Goal: Check status: Check status

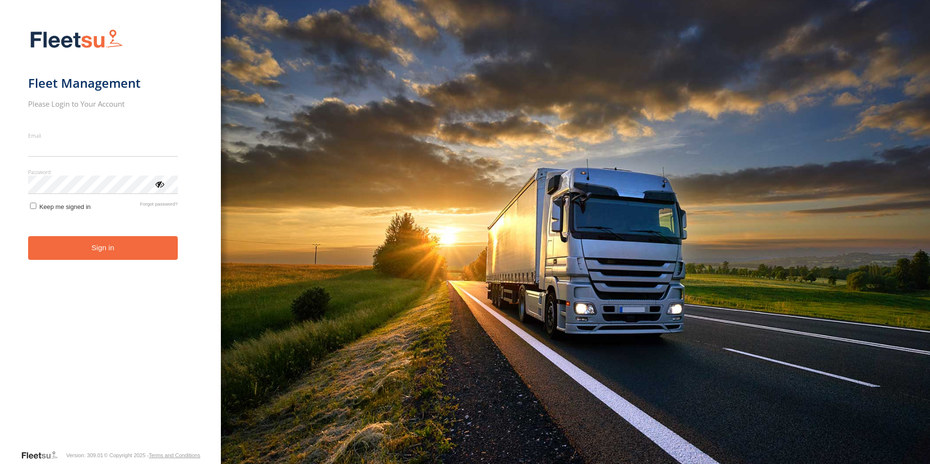
type input "**********"
click at [94, 255] on button "Sign in" at bounding box center [103, 248] width 150 height 24
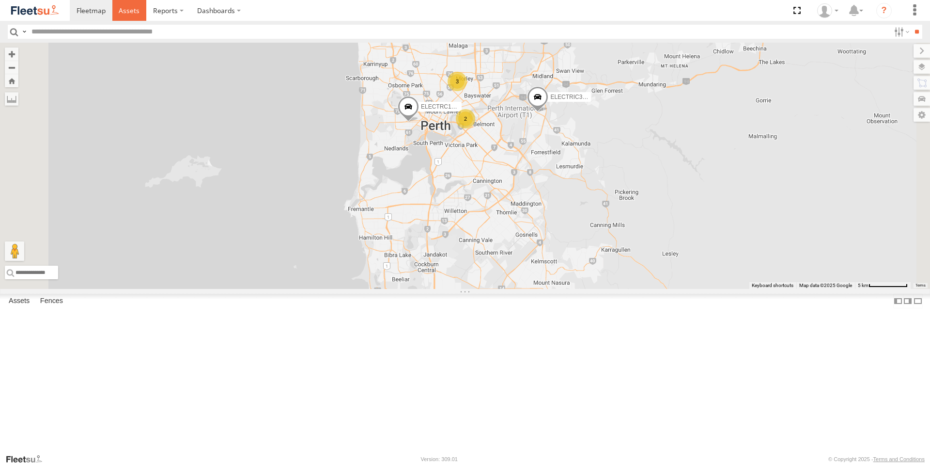
drag, startPoint x: 133, startPoint y: 8, endPoint x: 123, endPoint y: 13, distance: 10.8
click at [133, 8] on span at bounding box center [129, 10] width 21 height 9
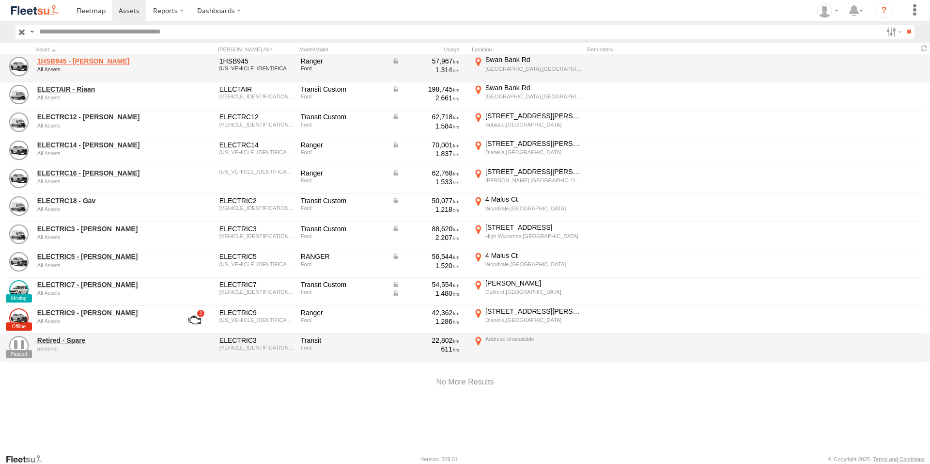
click at [70, 60] on link "1HSB945 - [PERSON_NAME]" at bounding box center [103, 61] width 133 height 9
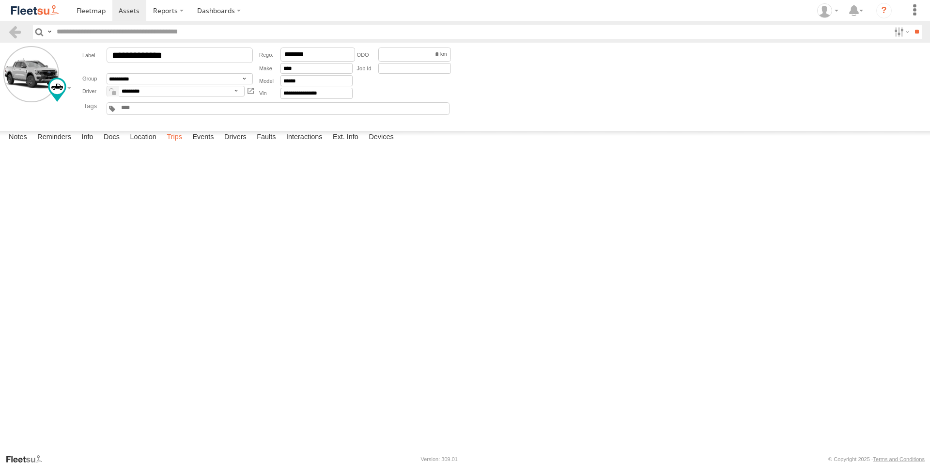
click at [175, 144] on label "Trips" at bounding box center [174, 138] width 25 height 14
click at [133, 8] on span at bounding box center [129, 10] width 21 height 9
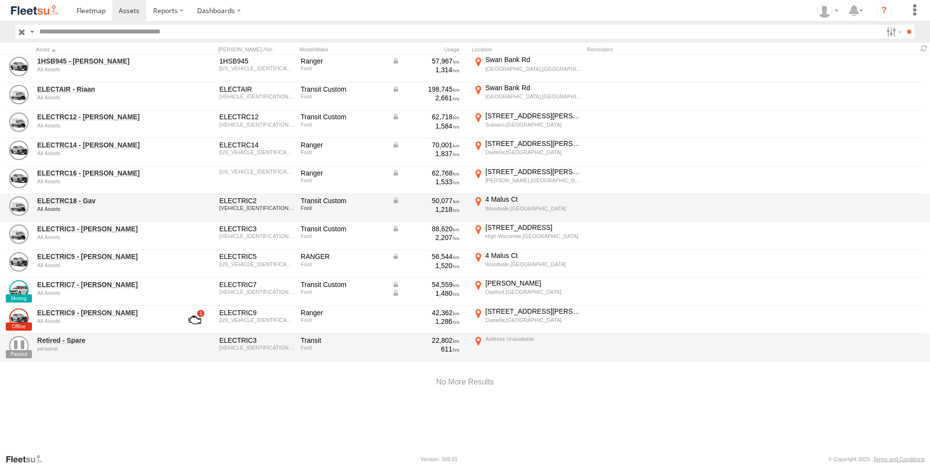
click at [86, 196] on div "ELECTRC18 - Gav All Assets" at bounding box center [104, 208] width 136 height 26
click at [86, 200] on link "ELECTRC18 - Gav" at bounding box center [103, 200] width 133 height 9
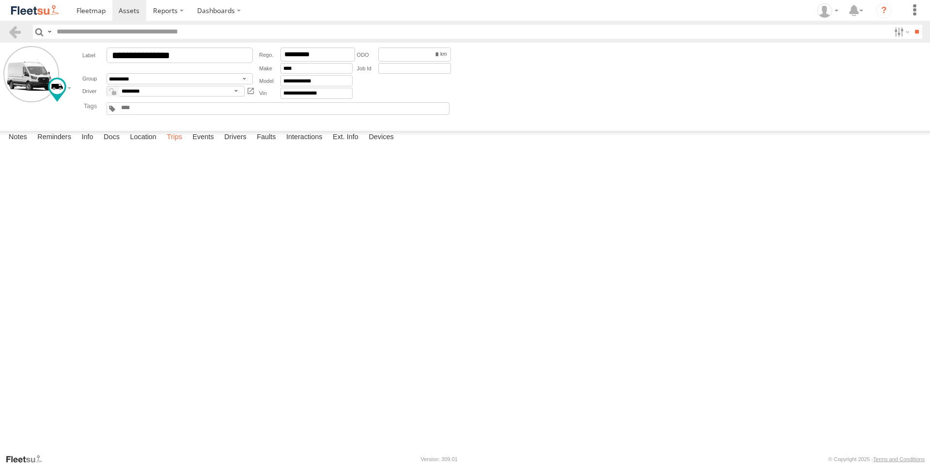
click at [174, 144] on label "Trips" at bounding box center [174, 138] width 25 height 14
click at [128, 7] on span at bounding box center [129, 10] width 21 height 9
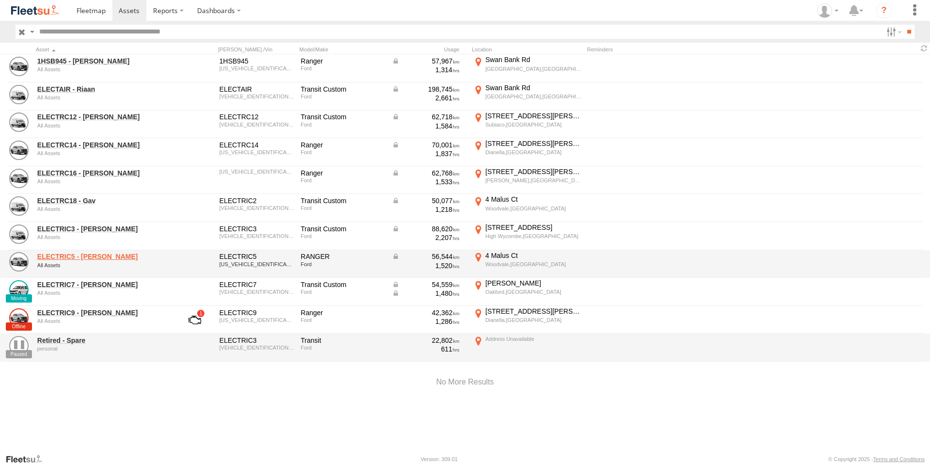
click at [91, 258] on link "ELECTRIC5 - George" at bounding box center [103, 256] width 133 height 9
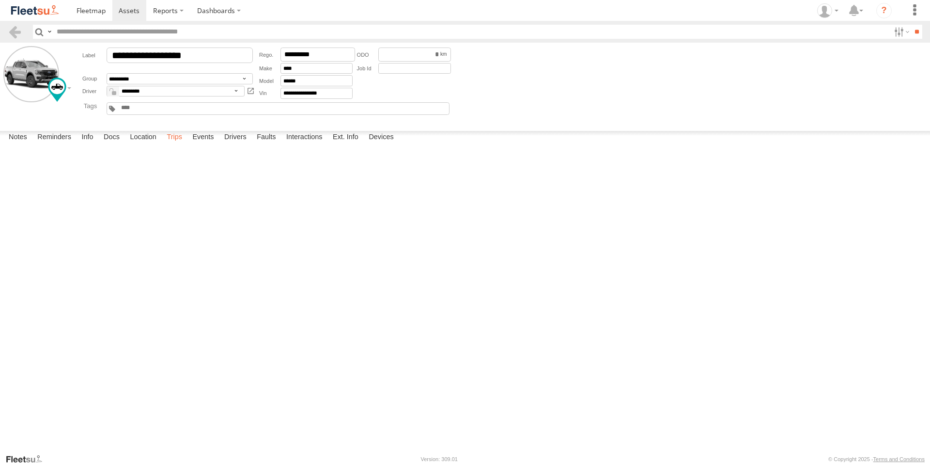
click at [173, 144] on label "Trips" at bounding box center [174, 138] width 25 height 14
click at [131, 13] on span at bounding box center [129, 10] width 21 height 9
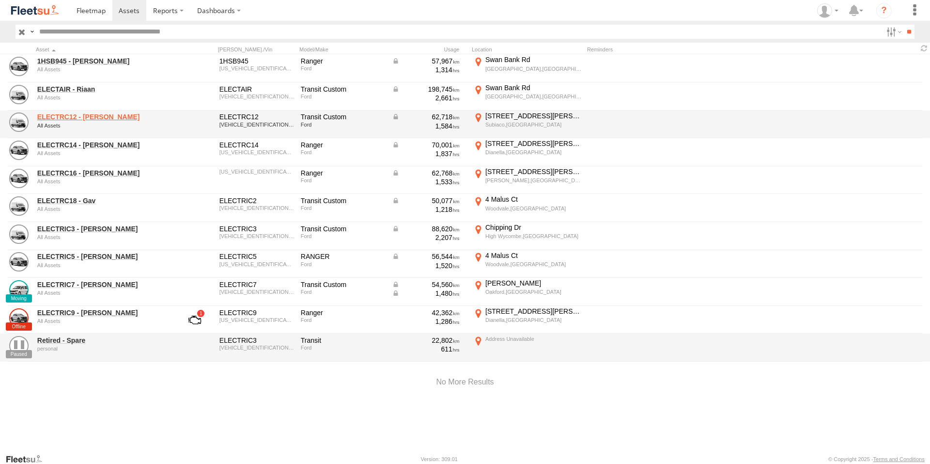
click at [71, 115] on link "ELECTRC12 - [PERSON_NAME]" at bounding box center [103, 116] width 133 height 9
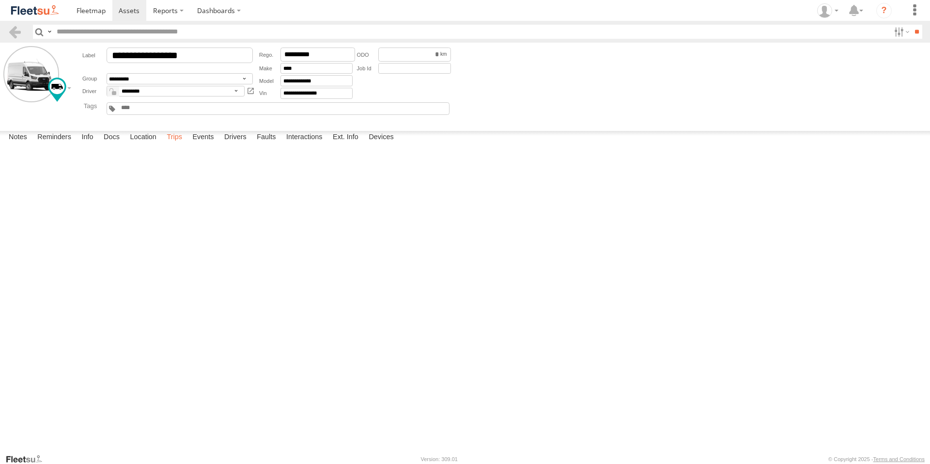
click at [183, 144] on label "Trips" at bounding box center [174, 138] width 25 height 14
drag, startPoint x: 203, startPoint y: 444, endPoint x: 203, endPoint y: 439, distance: 4.9
click at [203, 144] on label "Events" at bounding box center [203, 138] width 31 height 14
click at [131, 6] on span at bounding box center [129, 10] width 21 height 9
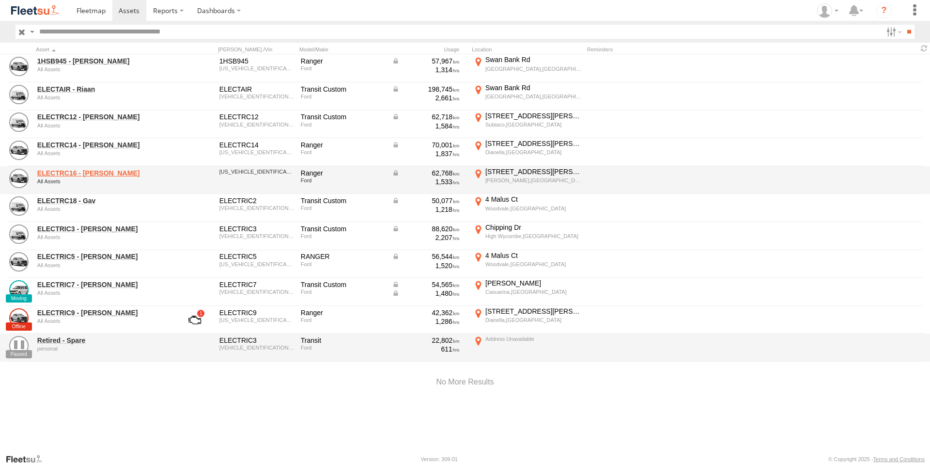
click at [87, 172] on link "ELECTRC16 - [PERSON_NAME]" at bounding box center [103, 173] width 133 height 9
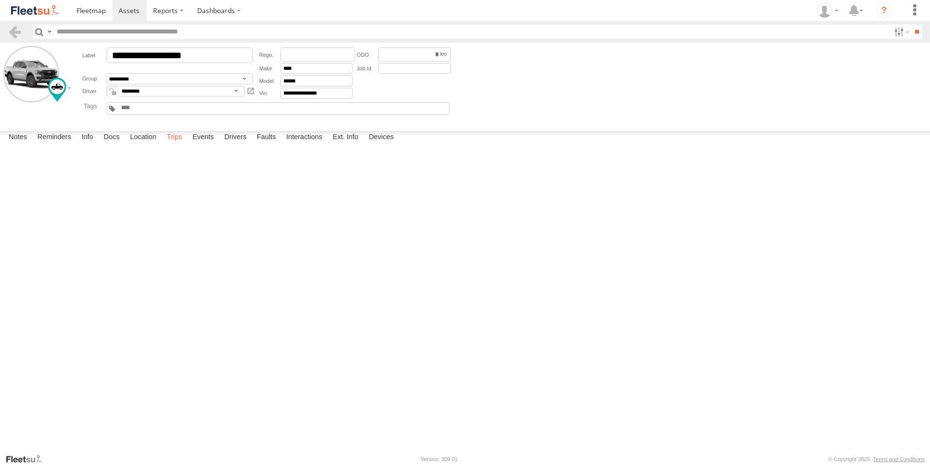
click at [176, 144] on label "Trips" at bounding box center [174, 138] width 25 height 14
click at [125, 6] on span at bounding box center [129, 10] width 21 height 9
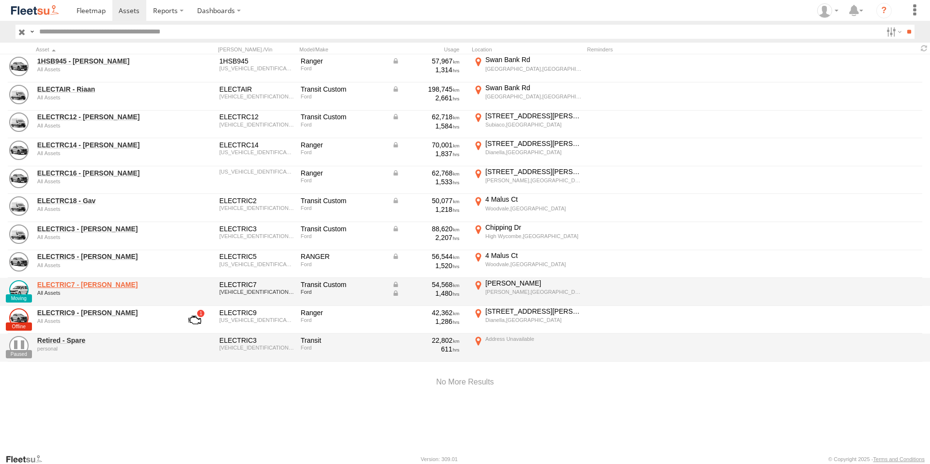
click at [79, 285] on link "ELECTRIC7 - [PERSON_NAME]" at bounding box center [103, 284] width 133 height 9
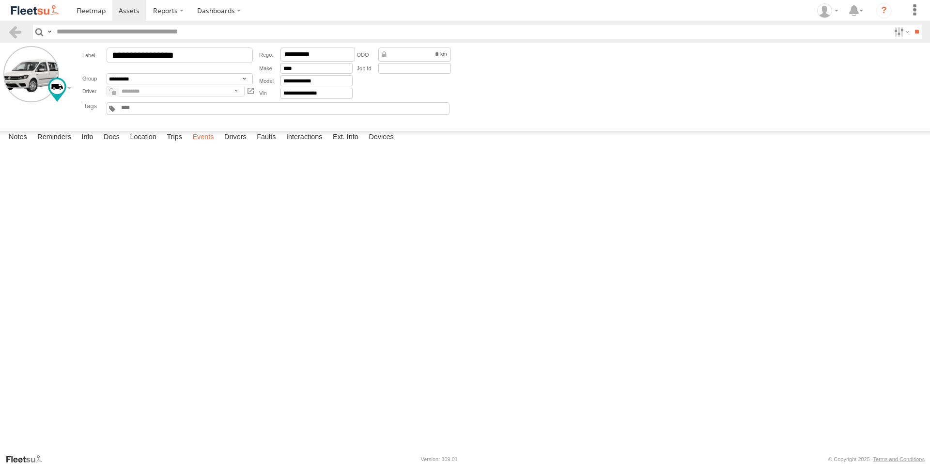
click at [198, 144] on label "Events" at bounding box center [203, 138] width 31 height 14
click at [178, 144] on label "Trips" at bounding box center [174, 138] width 25 height 14
click at [0, 0] on div "126 Kooyong Rd" at bounding box center [0, 0] width 0 height 0
click at [0, 0] on img "Click to see this area on Google Maps" at bounding box center [0, 0] width 0 height 0
click at [0, 0] on label "×" at bounding box center [0, 0] width 0 height 0
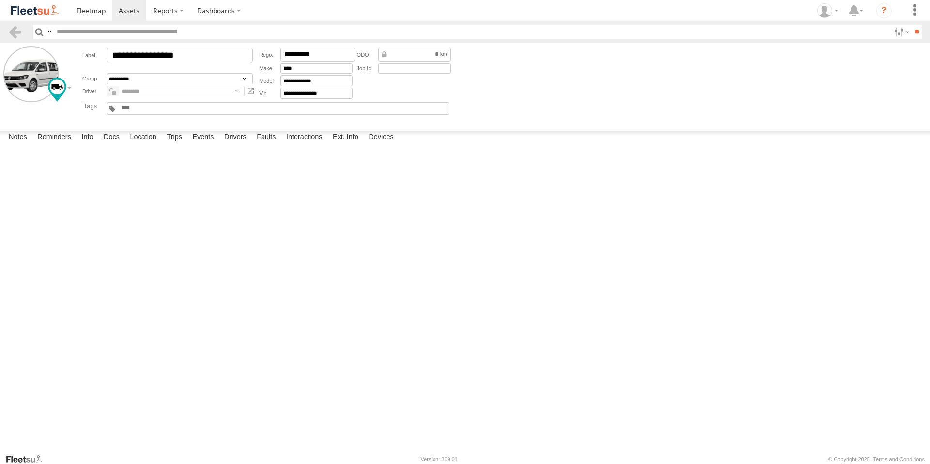
click at [0, 0] on div "Parmelia,WA" at bounding box center [0, 0] width 0 height 0
click at [0, 0] on div "Location Details ×" at bounding box center [0, 0] width 0 height 0
click at [0, 0] on label "×" at bounding box center [0, 0] width 0 height 0
click at [127, 7] on span at bounding box center [129, 10] width 21 height 9
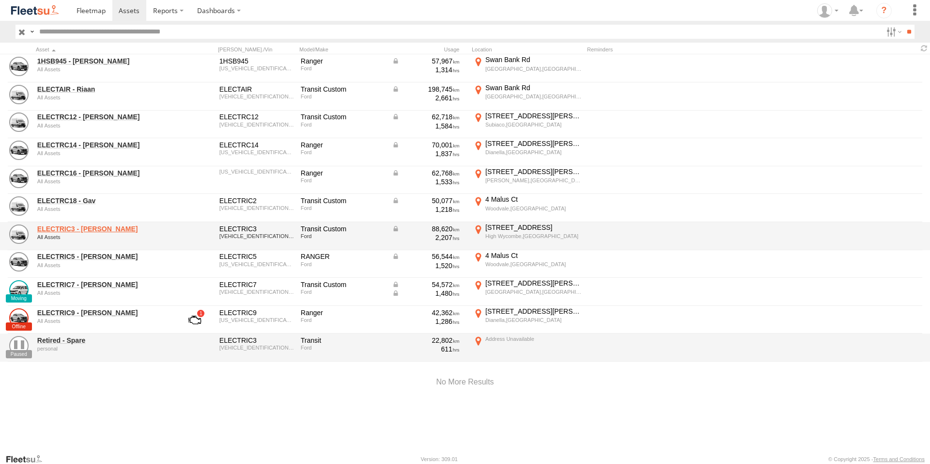
click at [62, 229] on link "ELECTRIC3 - [PERSON_NAME]" at bounding box center [103, 228] width 133 height 9
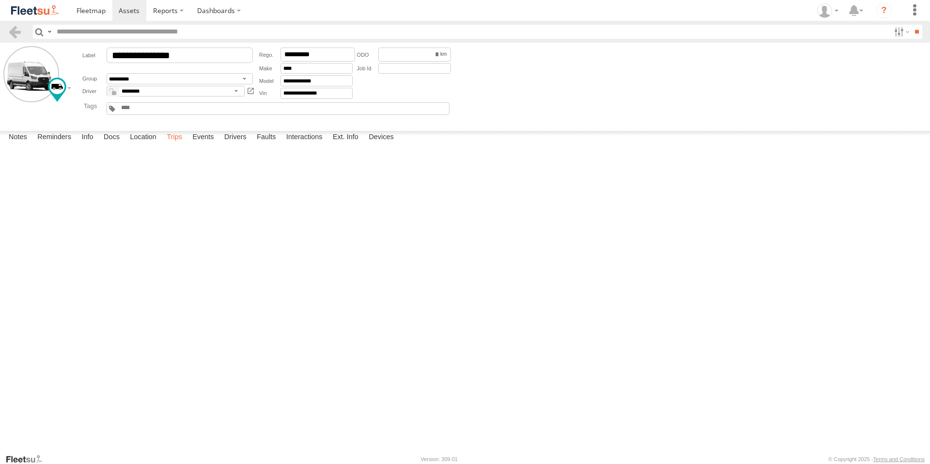
click at [175, 144] on label "Trips" at bounding box center [174, 138] width 25 height 14
click at [0, 0] on div "80 McCoy St" at bounding box center [0, 0] width 0 height 0
click at [0, 0] on img "Click to see this area on Google Maps" at bounding box center [0, 0] width 0 height 0
click at [0, 0] on label "×" at bounding box center [0, 0] width 0 height 0
click at [0, 0] on div "34 Hulme Ct" at bounding box center [0, 0] width 0 height 0
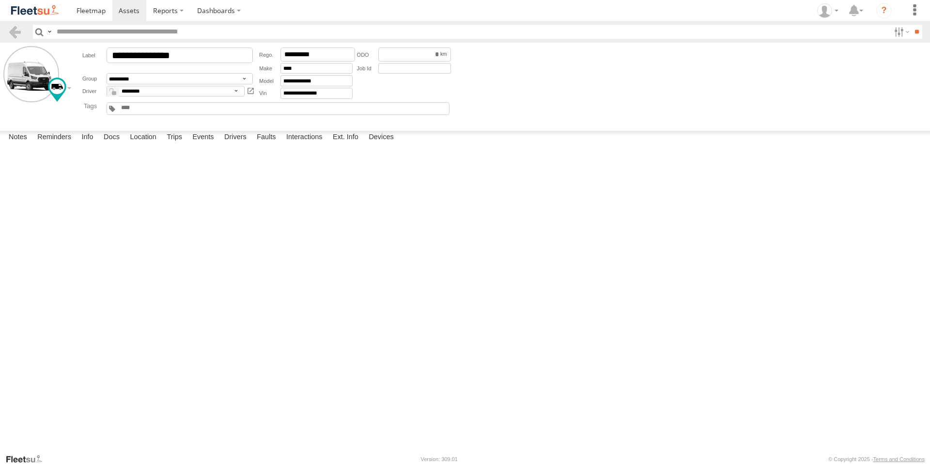
click at [0, 0] on img "Click to see this area on Google Maps" at bounding box center [0, 0] width 0 height 0
click at [0, 0] on div "Location Details ×" at bounding box center [0, 0] width 0 height 0
click at [0, 0] on div "Location Details" at bounding box center [0, 0] width 0 height 0
click at [0, 0] on label "×" at bounding box center [0, 0] width 0 height 0
drag, startPoint x: 208, startPoint y: 442, endPoint x: 203, endPoint y: 446, distance: 5.9
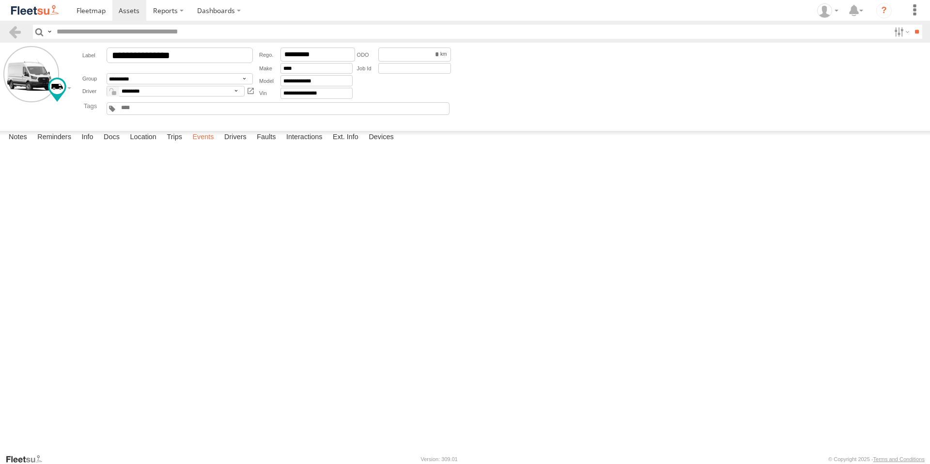
click at [208, 144] on label "Events" at bounding box center [203, 138] width 31 height 14
click at [128, 9] on span at bounding box center [129, 10] width 21 height 9
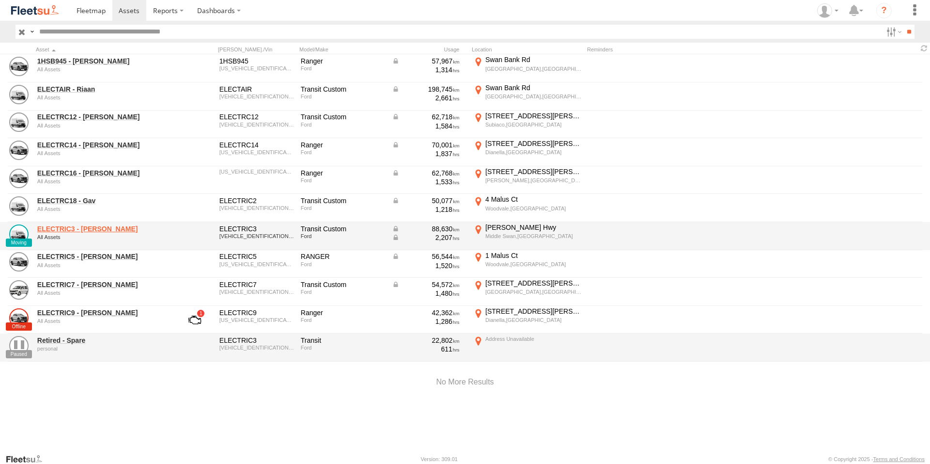
click at [83, 232] on link "ELECTRIC3 - [PERSON_NAME]" at bounding box center [103, 228] width 133 height 9
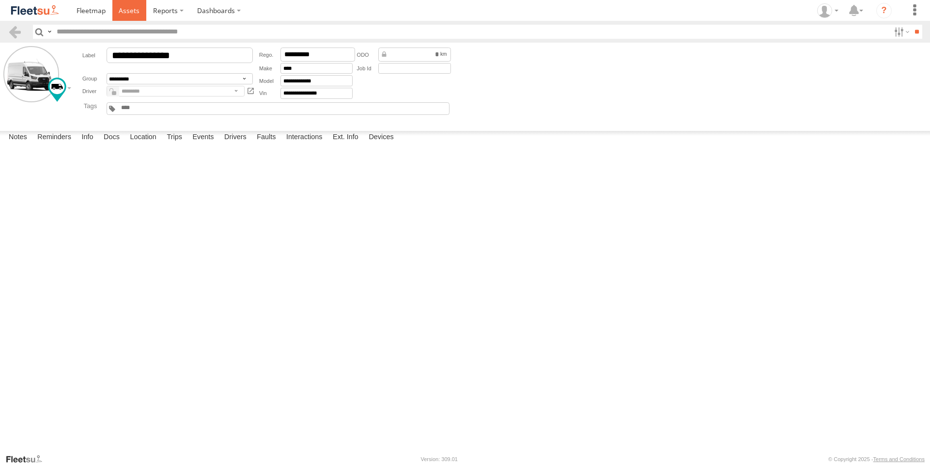
click at [139, 10] on span at bounding box center [129, 10] width 21 height 9
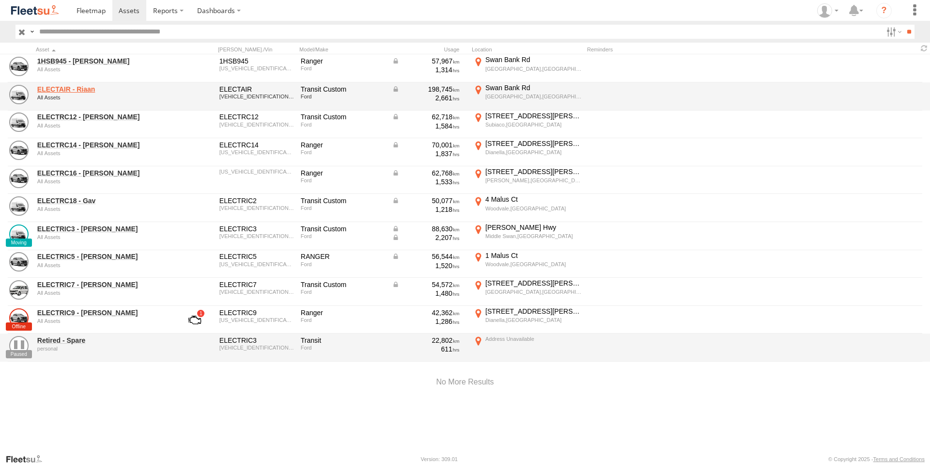
click at [63, 90] on link "ELECTAIR - Riaan" at bounding box center [103, 89] width 133 height 9
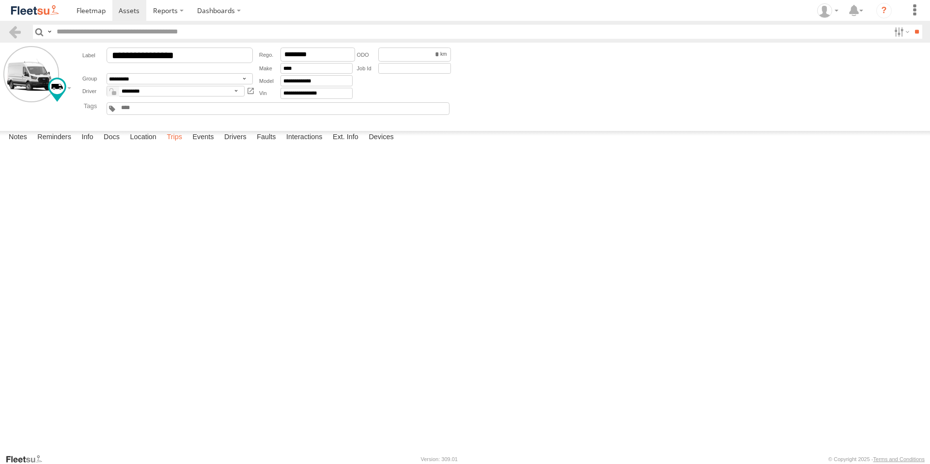
click at [177, 144] on label "Trips" at bounding box center [174, 138] width 25 height 14
click at [0, 0] on div "111 Granesse Dr" at bounding box center [0, 0] width 0 height 0
click at [0, 0] on img "Click to see this area on Google Maps" at bounding box center [0, 0] width 0 height 0
click at [0, 0] on div "Location Details ×" at bounding box center [0, 0] width 0 height 0
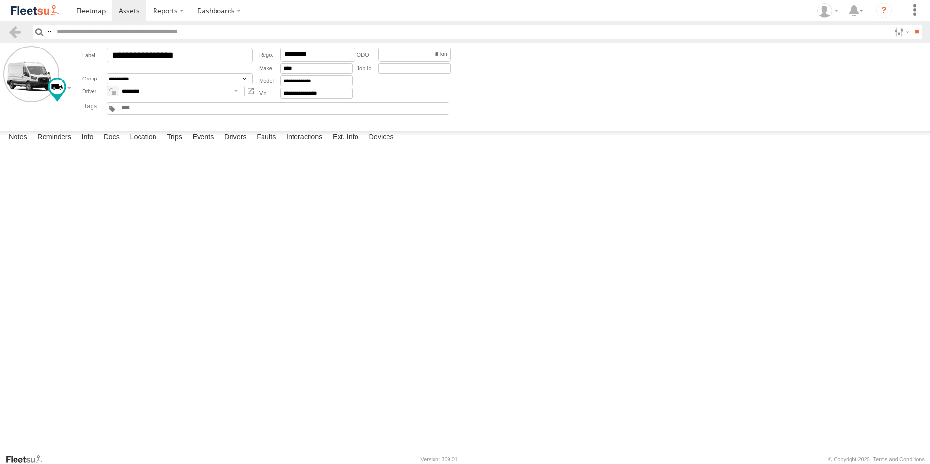
click at [0, 0] on label "×" at bounding box center [0, 0] width 0 height 0
click at [126, 10] on span at bounding box center [129, 10] width 21 height 9
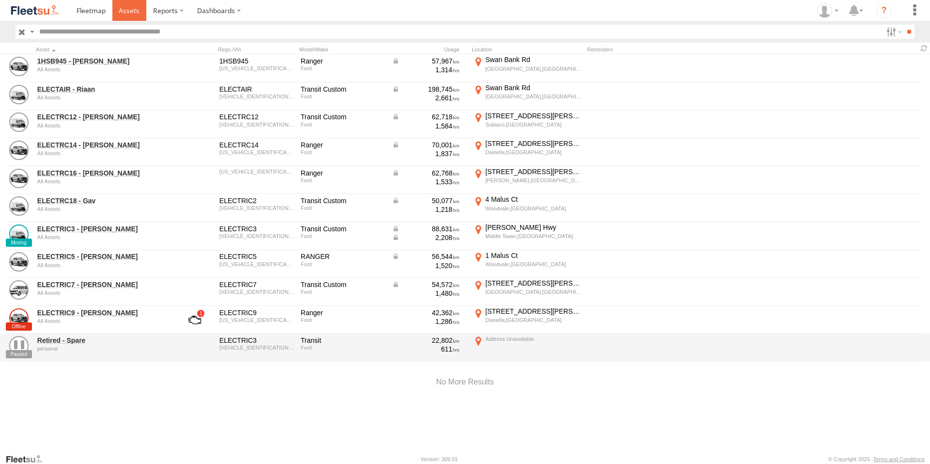
click at [128, 12] on span at bounding box center [129, 10] width 21 height 9
